Goal: Entertainment & Leisure: Consume media (video, audio)

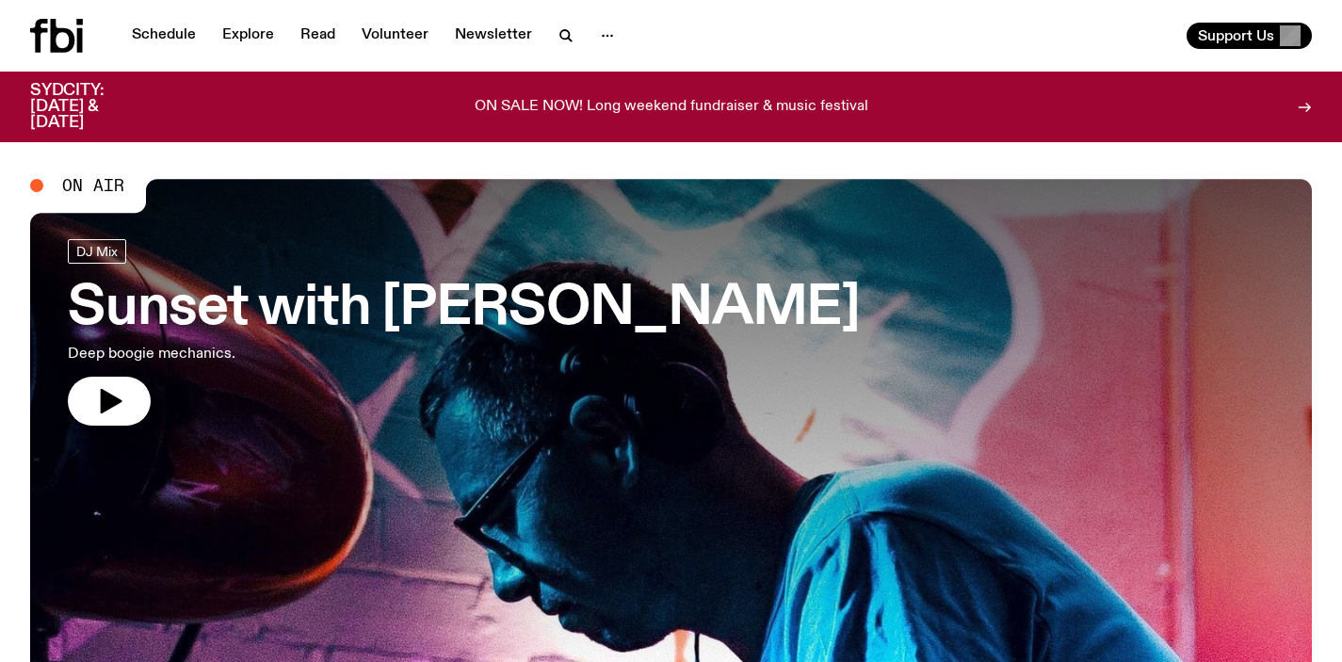
click at [180, 305] on h3 "Sunset with [PERSON_NAME]" at bounding box center [464, 309] width 792 height 53
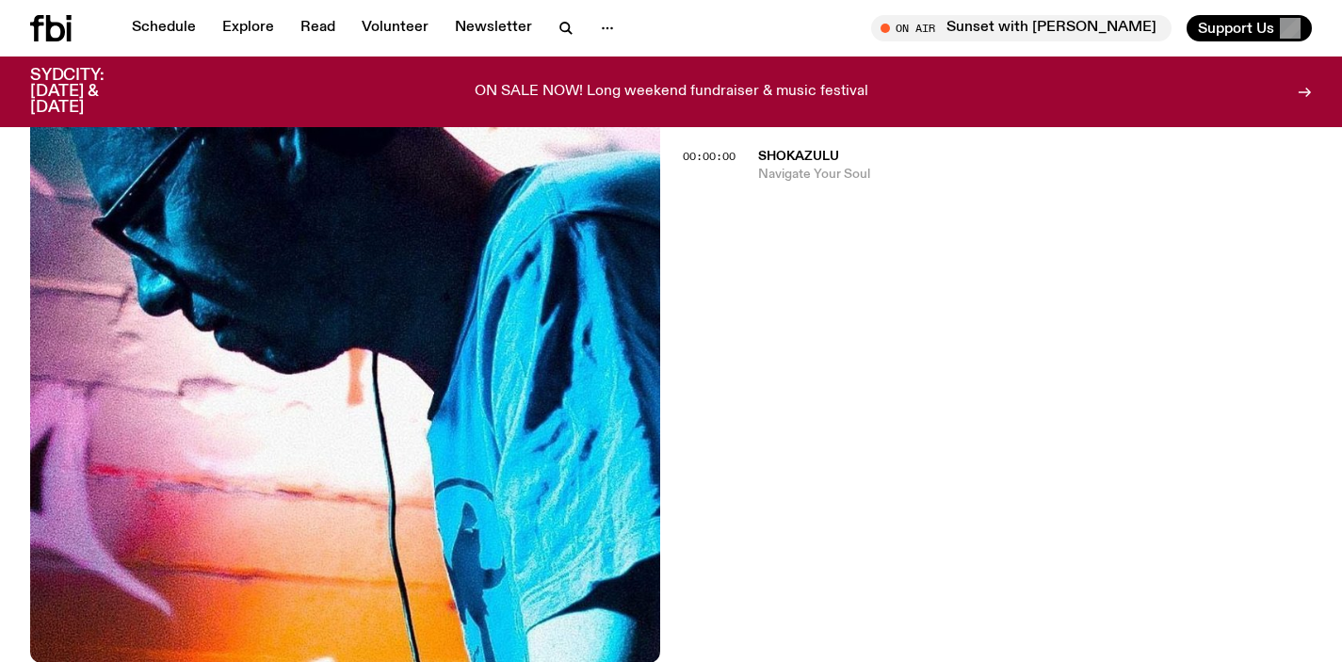
scroll to position [417, 0]
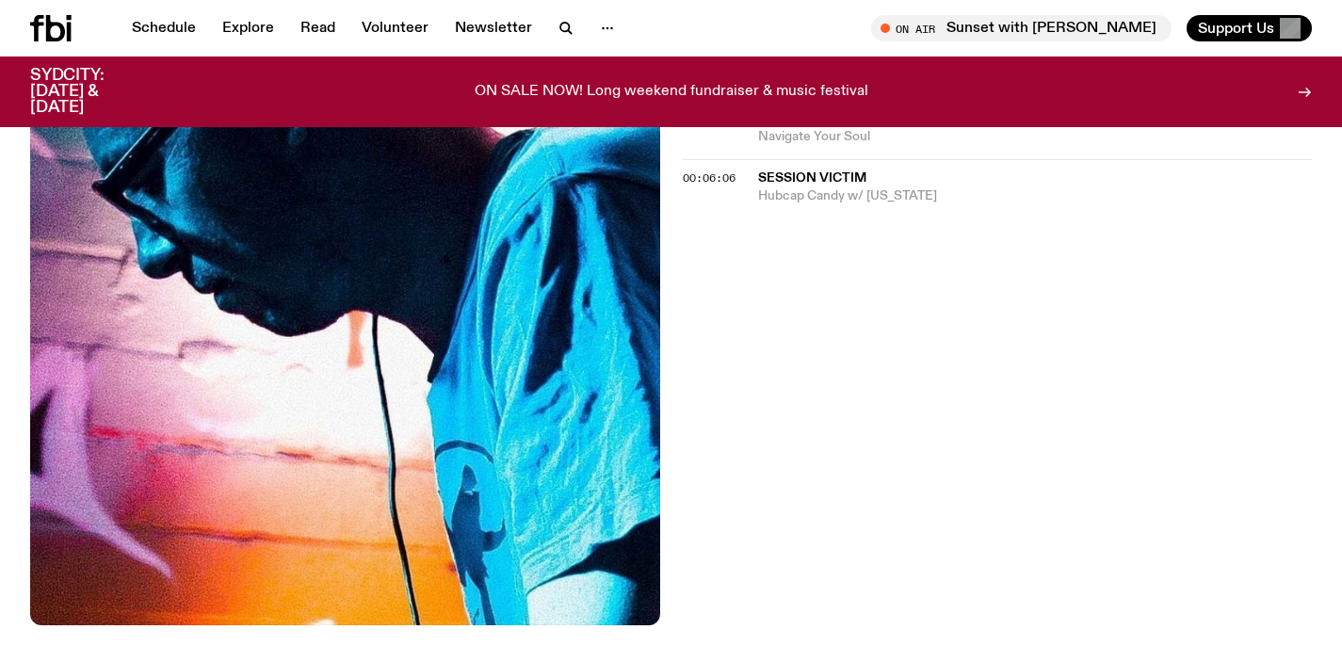
scroll to position [383, 0]
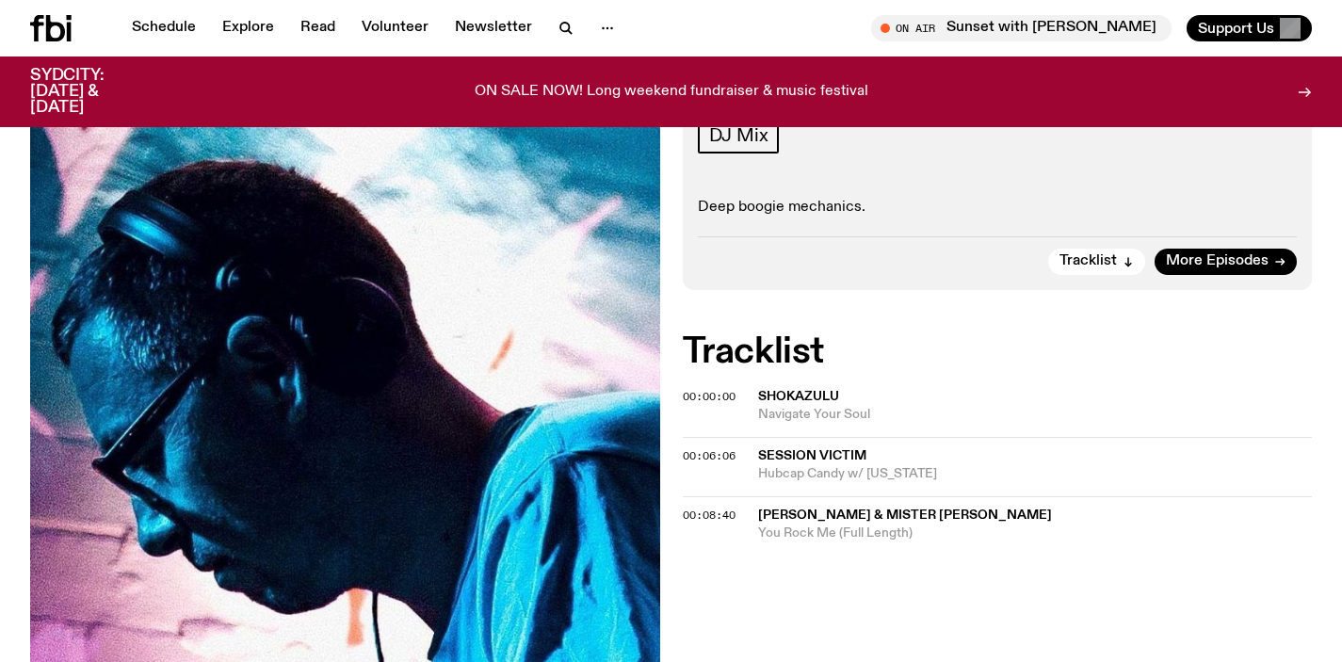
scroll to position [302, 0]
